Goal: Task Accomplishment & Management: Manage account settings

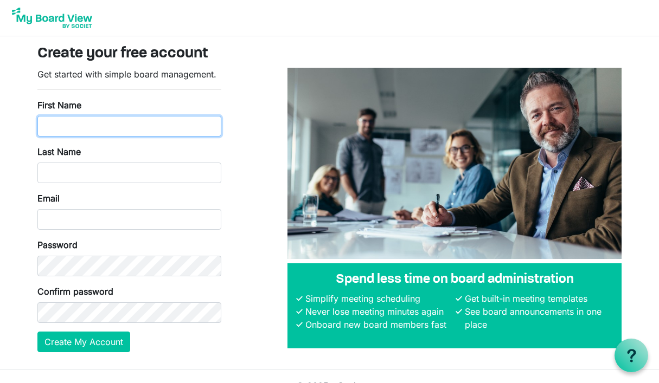
click at [115, 128] on input "First Name" at bounding box center [129, 126] width 184 height 21
type input "Michael"
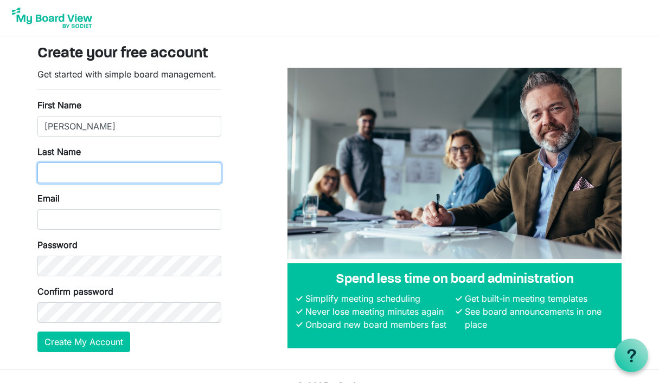
type input "[PERSON_NAME]"
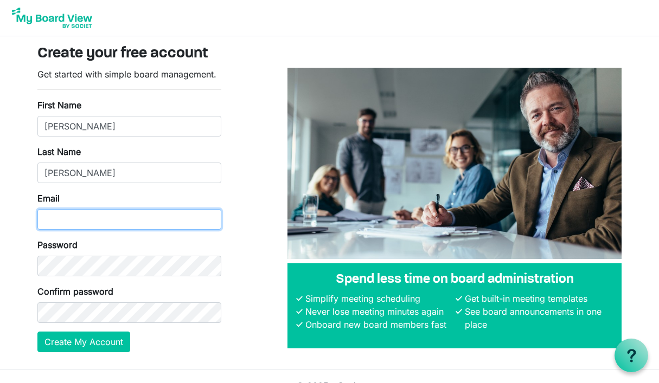
click at [93, 221] on input "Email" at bounding box center [129, 219] width 184 height 21
type input "mehrenfried@denverchristian.org"
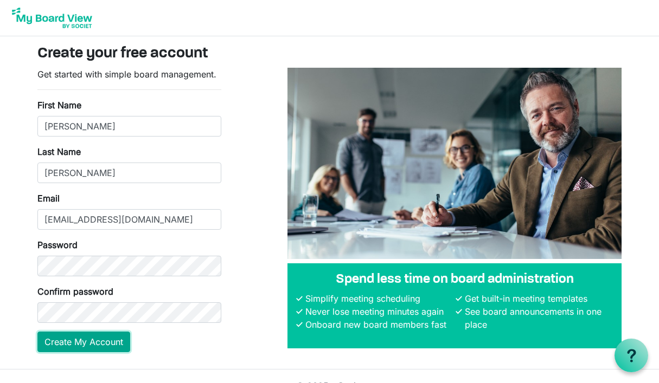
click at [78, 348] on button "Create My Account" at bounding box center [83, 342] width 93 height 21
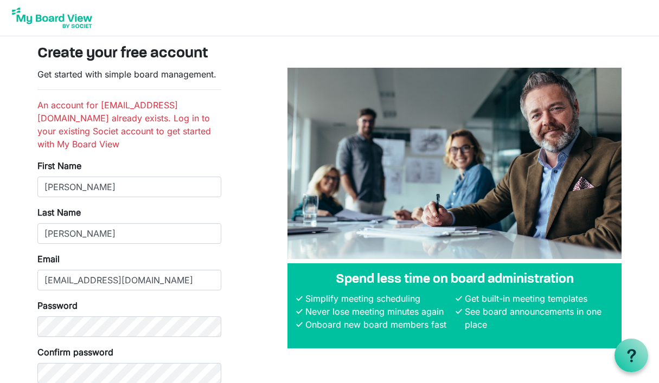
click at [40, 18] on img at bounding box center [52, 17] width 87 height 27
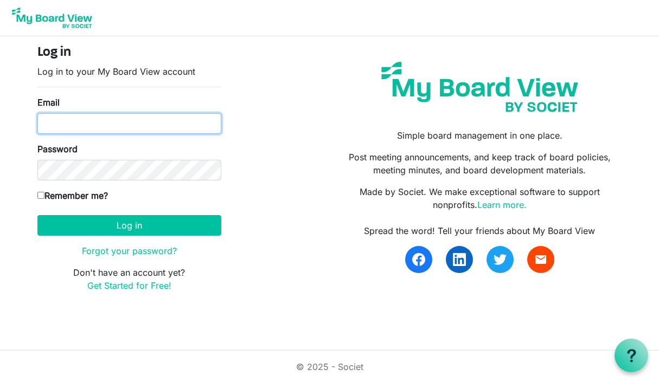
click at [103, 118] on input "Email" at bounding box center [129, 123] width 184 height 21
type input "[EMAIL_ADDRESS][DOMAIN_NAME]"
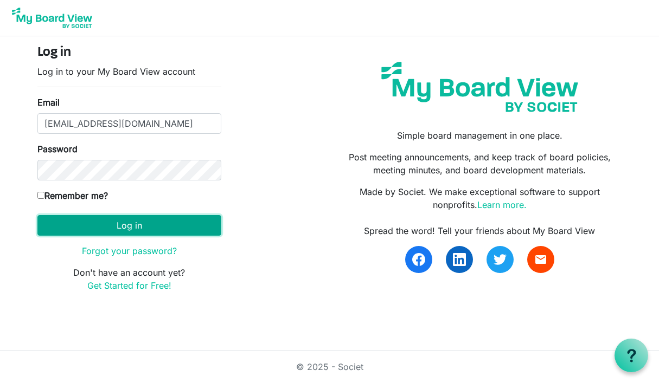
click at [87, 233] on button "Log in" at bounding box center [129, 225] width 184 height 21
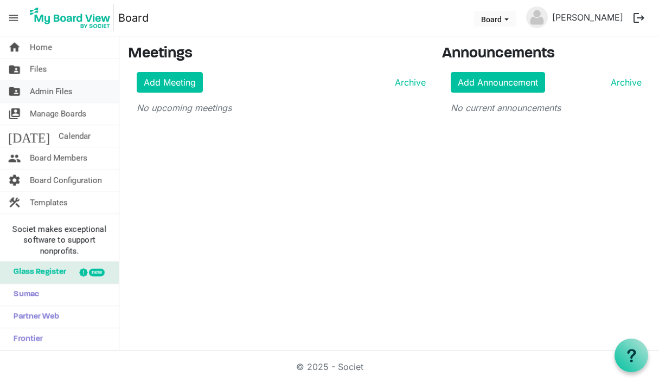
click at [75, 88] on link "folder_shared Admin Files" at bounding box center [59, 92] width 119 height 22
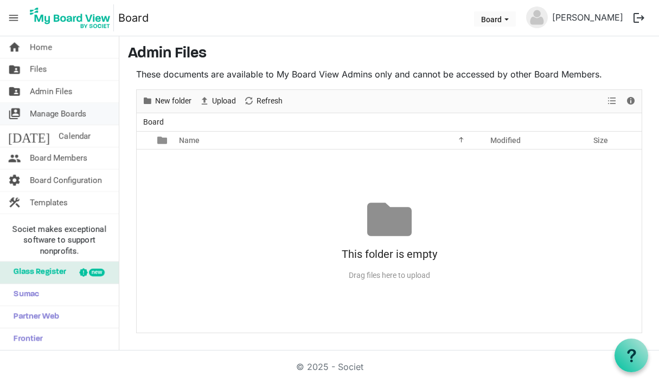
click at [65, 112] on span "Manage Boards" at bounding box center [58, 114] width 56 height 22
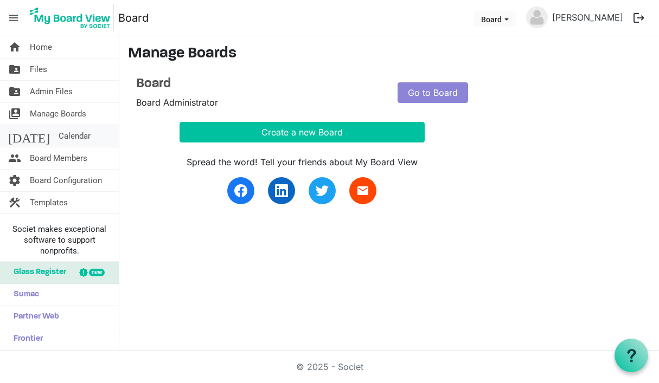
click at [59, 132] on span "Calendar" at bounding box center [75, 136] width 32 height 22
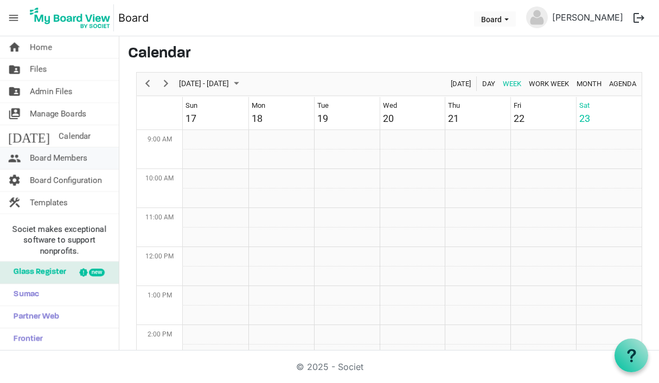
scroll to position [351, 0]
click at [54, 161] on span "Board Members" at bounding box center [58, 159] width 57 height 22
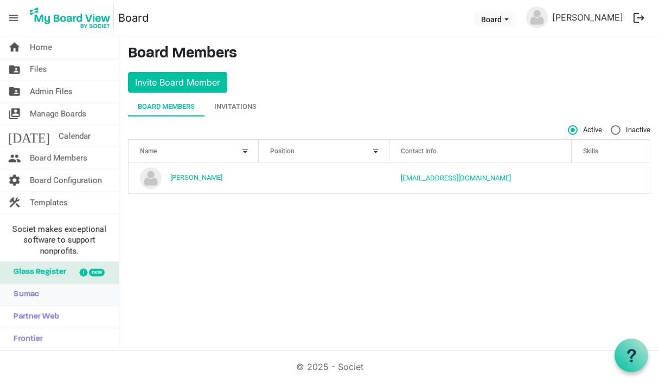
click at [30, 285] on span "Sumac" at bounding box center [23, 295] width 31 height 22
click at [53, 93] on span "Admin Files" at bounding box center [51, 92] width 43 height 22
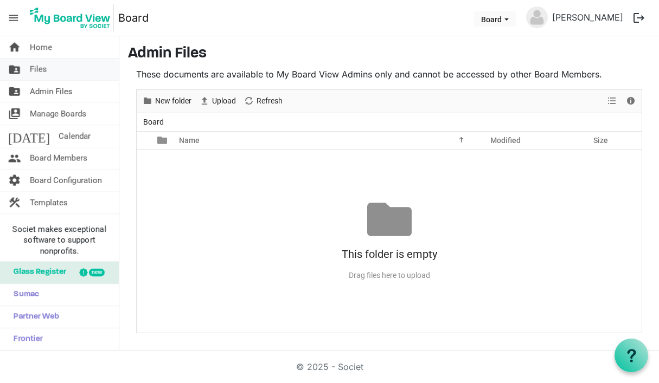
click at [63, 74] on link "folder_shared Files" at bounding box center [59, 70] width 119 height 22
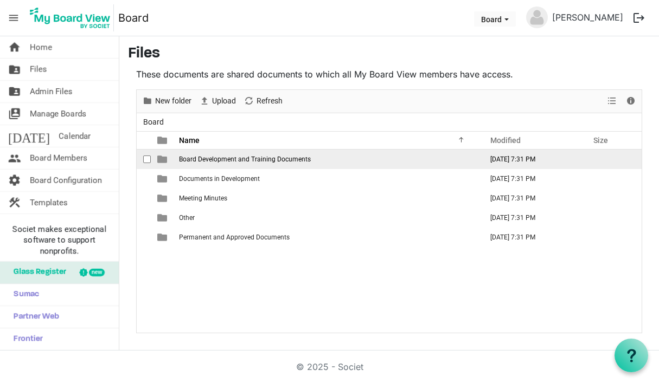
click at [192, 156] on span "Board Development and Training Documents" at bounding box center [245, 160] width 132 height 8
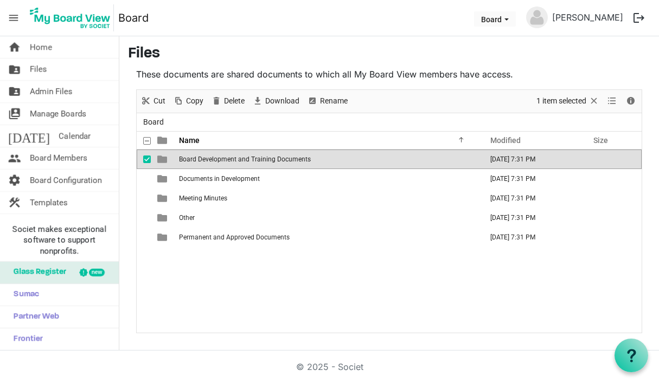
click at [192, 156] on span "Board Development and Training Documents" at bounding box center [245, 160] width 132 height 8
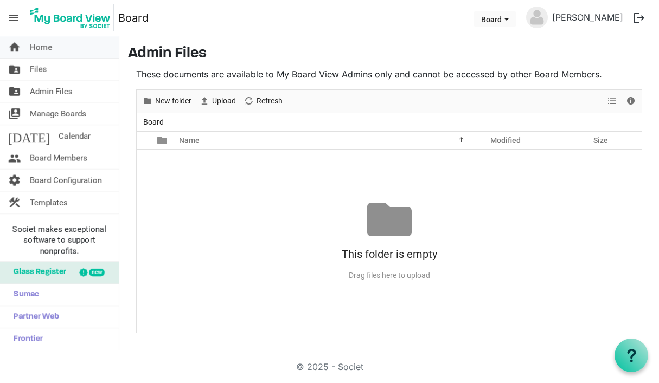
click at [47, 51] on span "Home" at bounding box center [41, 47] width 22 height 22
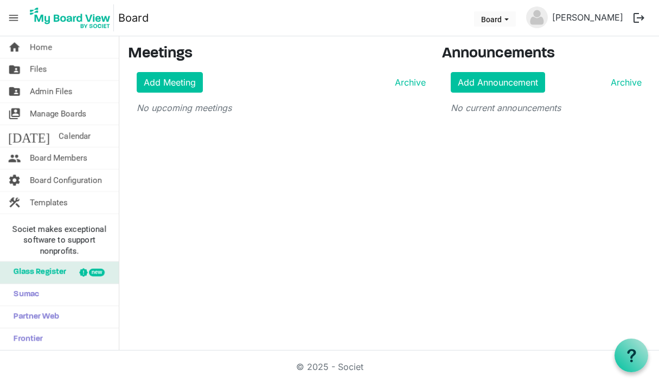
click at [55, 273] on span "Glass Register" at bounding box center [37, 273] width 58 height 22
click at [59, 138] on span "Calendar" at bounding box center [75, 136] width 32 height 22
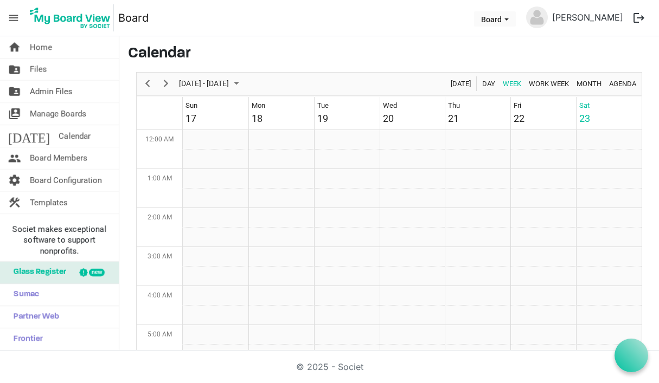
scroll to position [351, 0]
click at [47, 194] on span "Templates" at bounding box center [49, 203] width 38 height 22
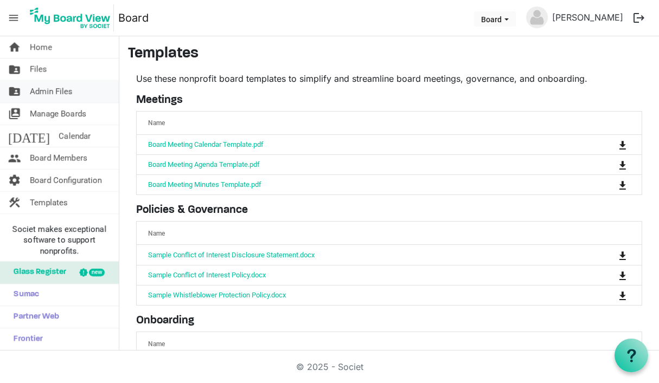
click at [56, 97] on span "Admin Files" at bounding box center [51, 92] width 43 height 22
